Goal: Navigation & Orientation: Find specific page/section

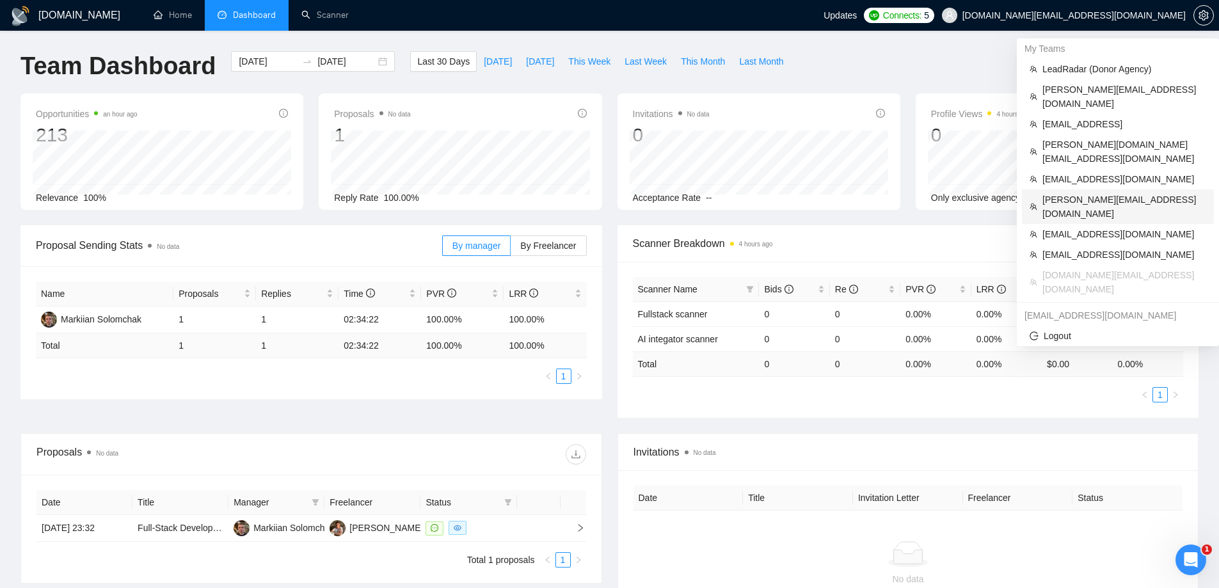
click at [1083, 193] on span "[PERSON_NAME][EMAIL_ADDRESS][DOMAIN_NAME]" at bounding box center [1124, 207] width 164 height 28
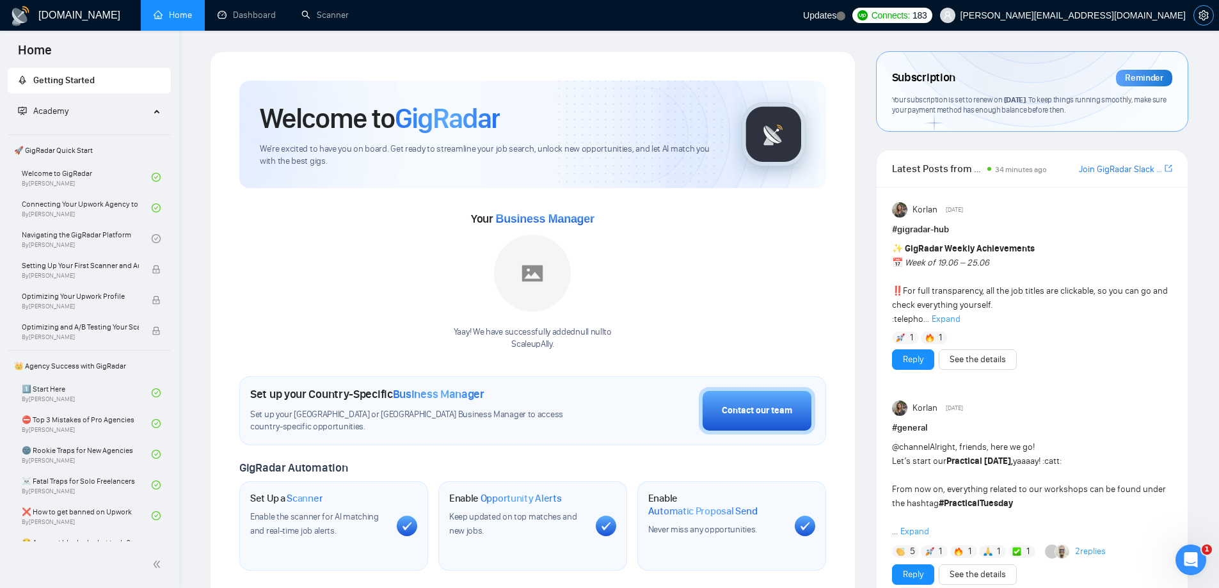
click at [1201, 15] on icon "setting" at bounding box center [1204, 15] width 10 height 10
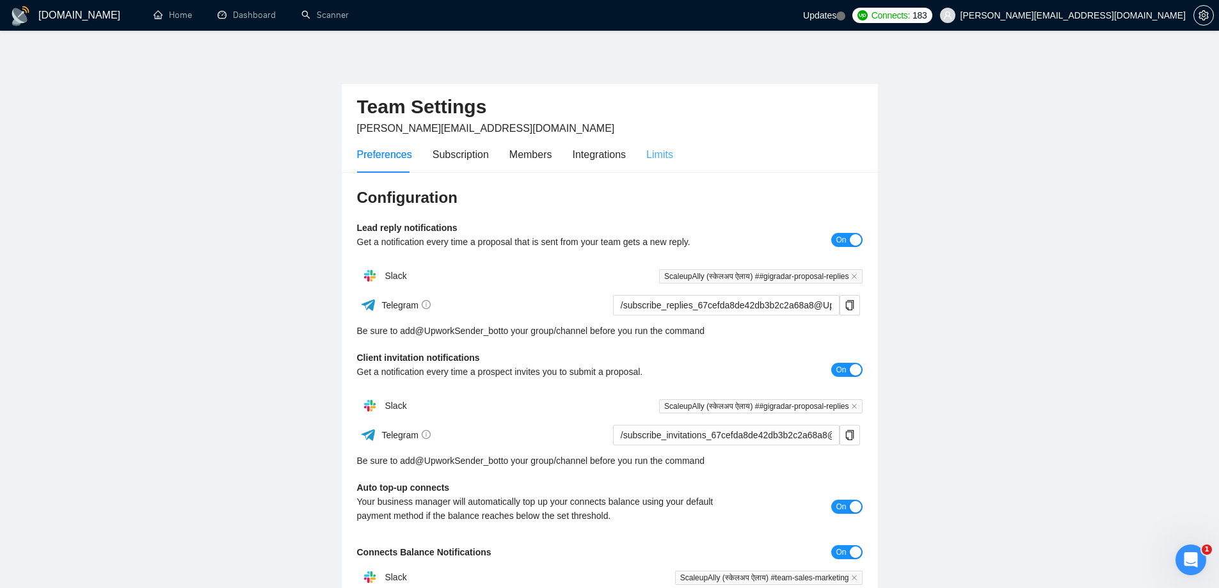
click at [656, 163] on div "Limits" at bounding box center [659, 154] width 27 height 36
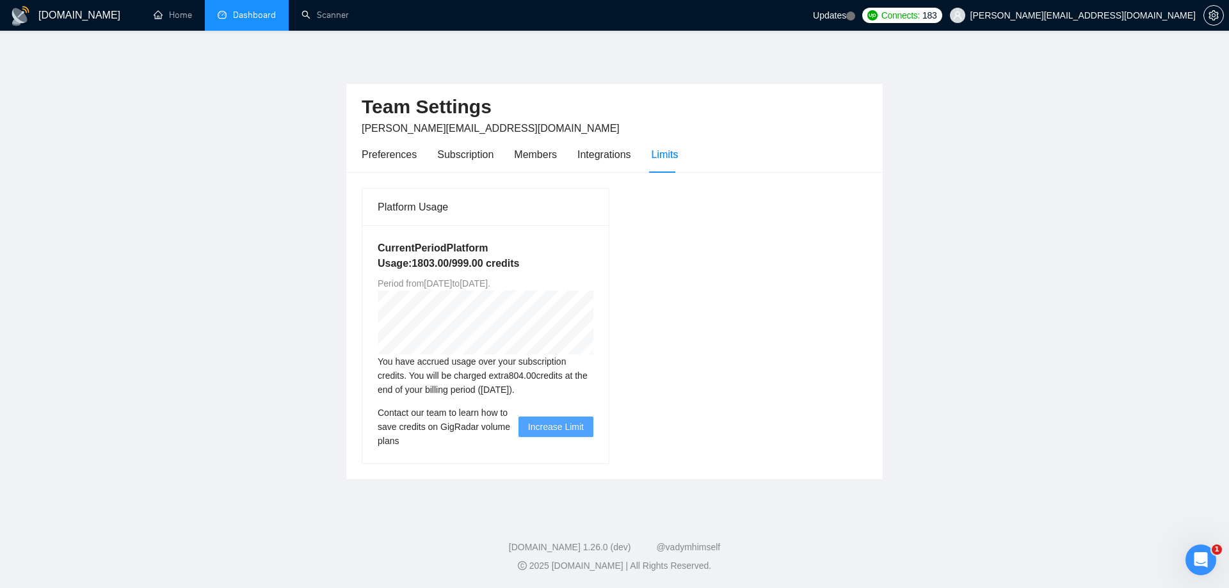
click at [243, 20] on link "Dashboard" at bounding box center [247, 15] width 58 height 11
